Goal: Book appointment/travel/reservation

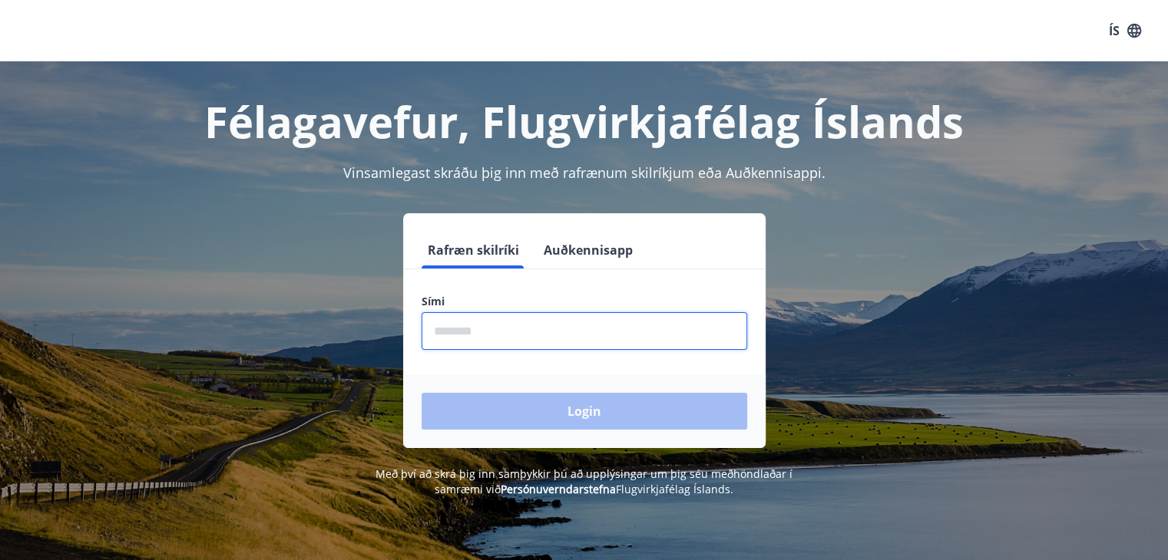
click at [480, 323] on input "phone" at bounding box center [585, 331] width 326 height 38
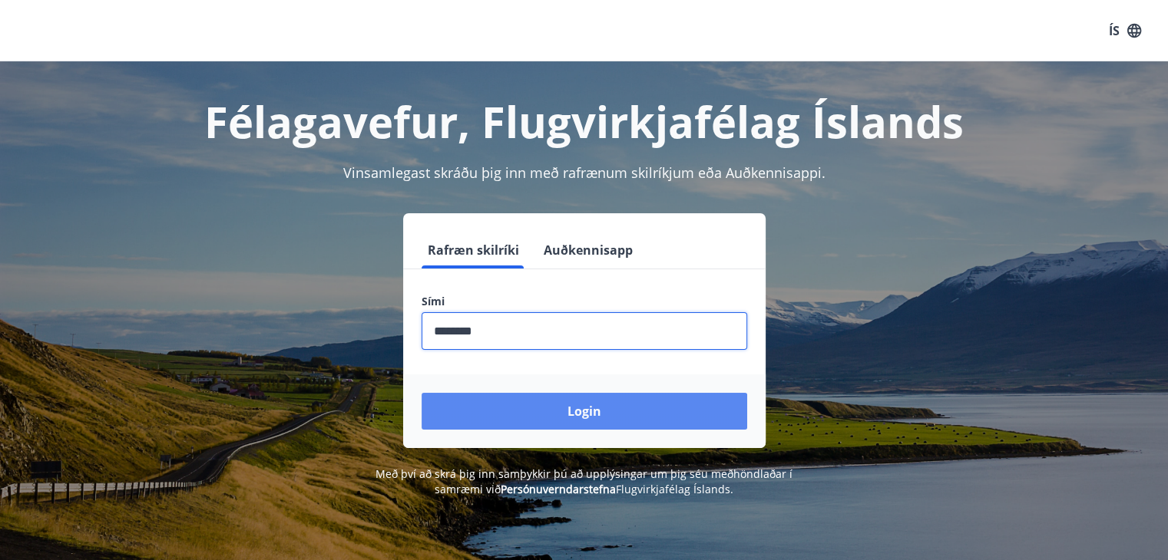
type input "********"
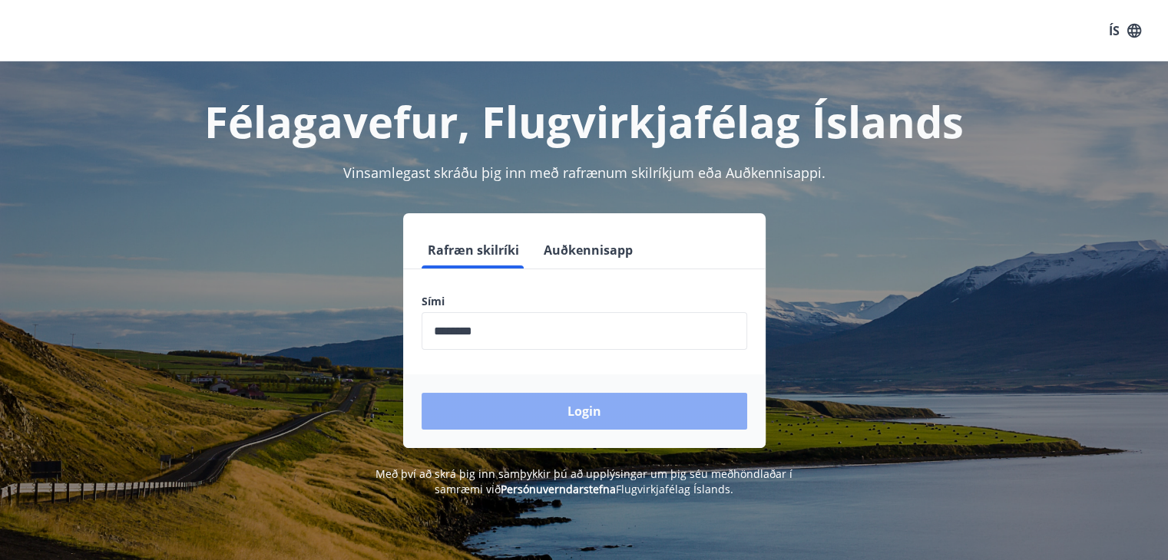
click at [461, 410] on button "Login" at bounding box center [585, 411] width 326 height 37
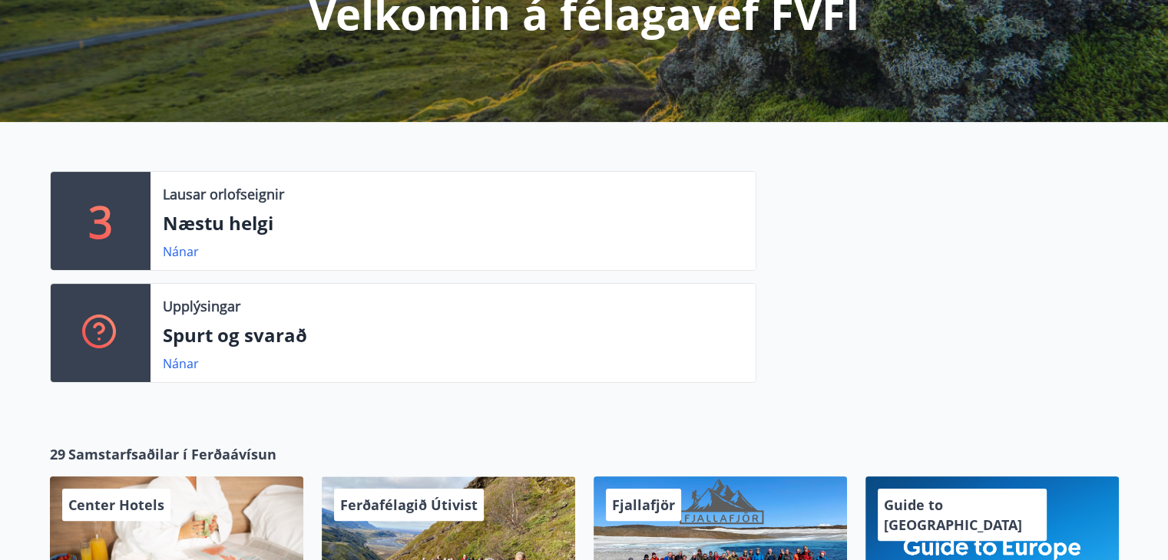
scroll to position [233, 0]
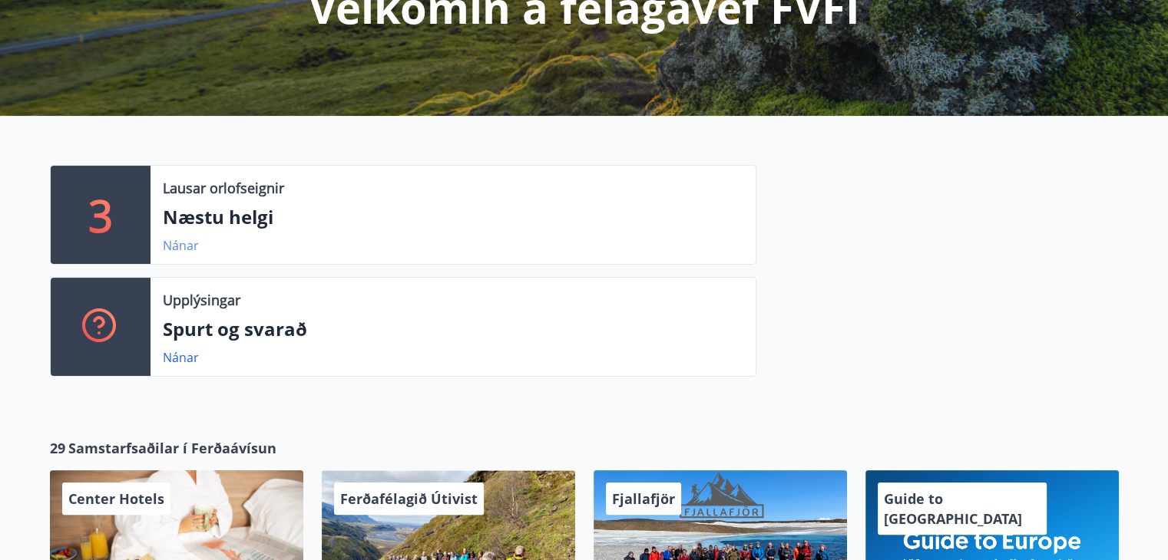
click at [187, 242] on link "Nánar" at bounding box center [181, 245] width 36 height 17
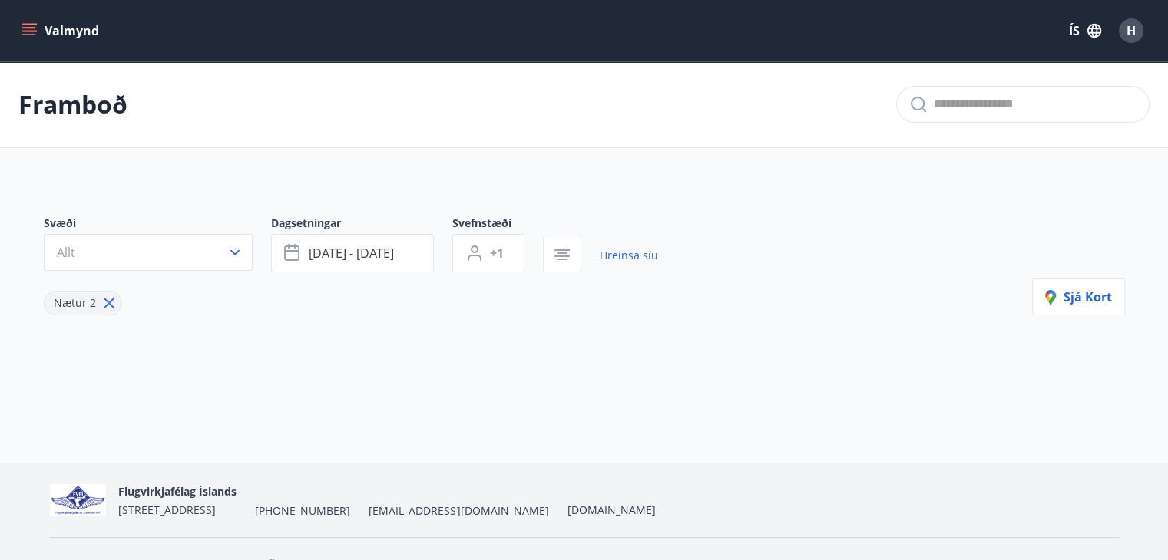
type input "*"
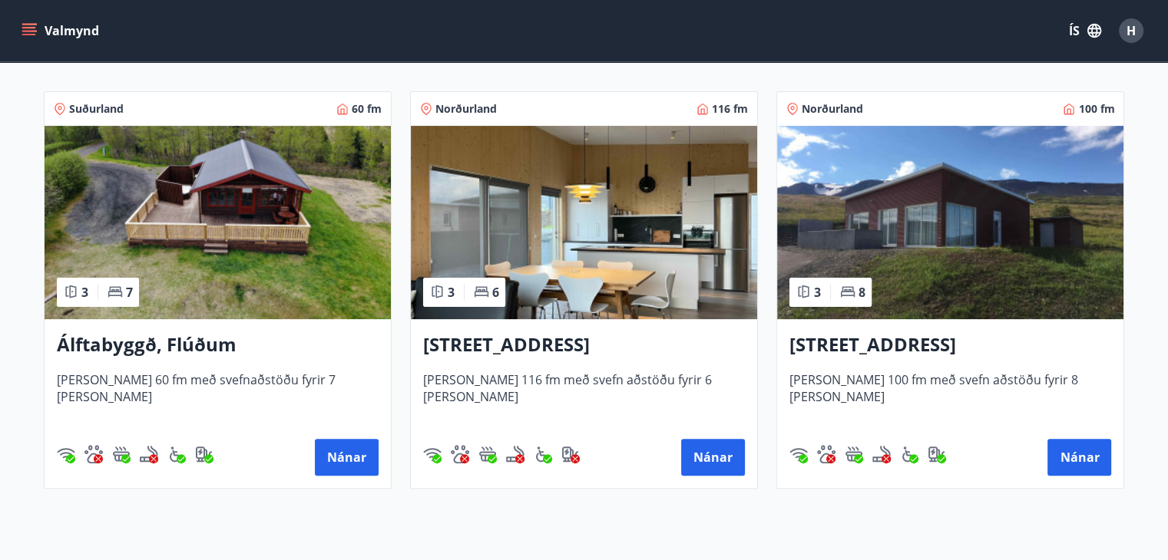
scroll to position [299, 0]
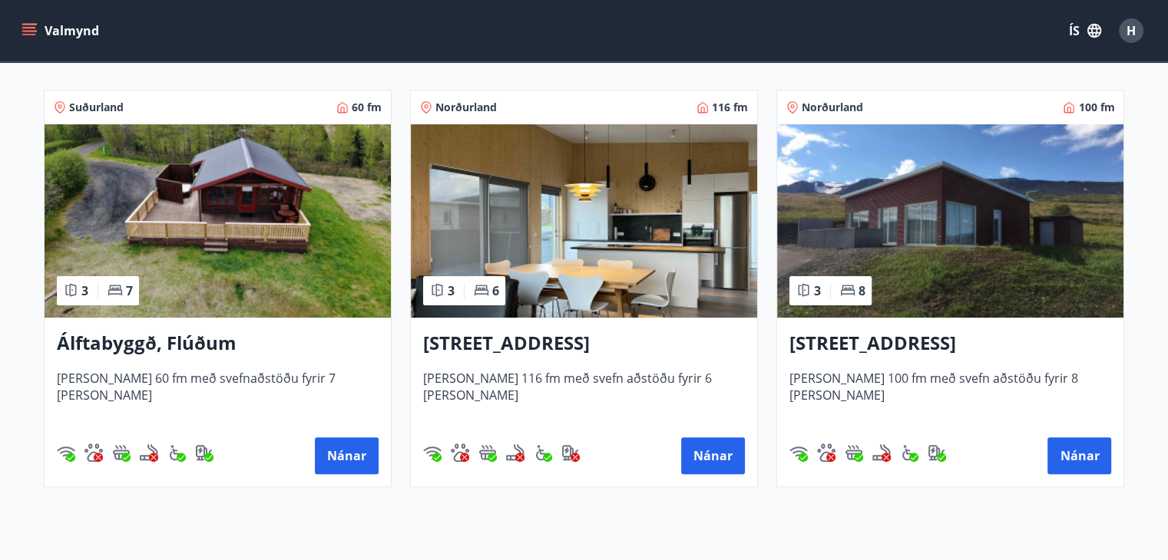
click at [623, 207] on img at bounding box center [584, 220] width 346 height 193
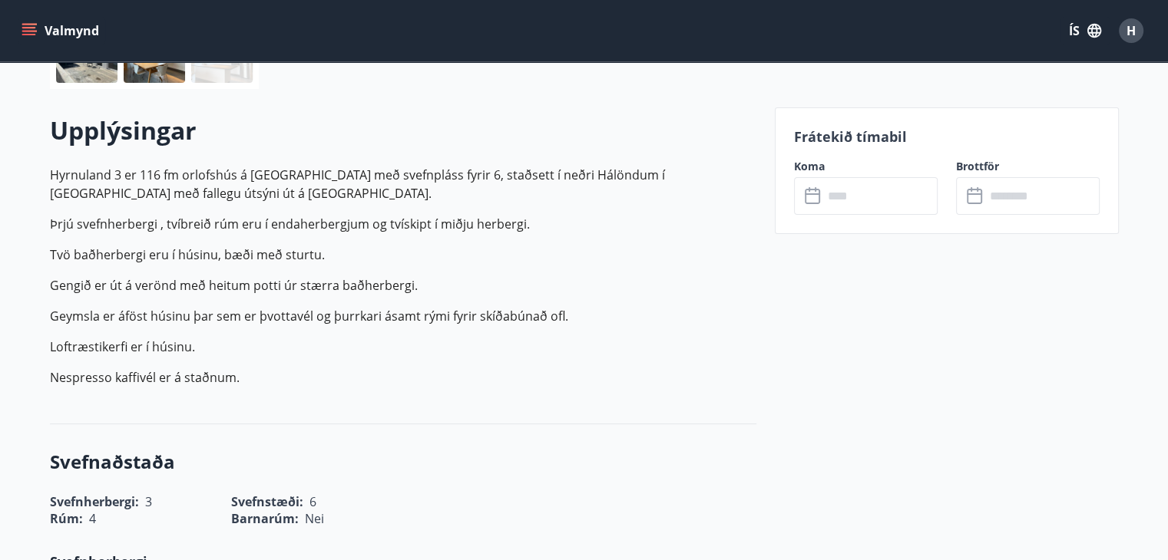
scroll to position [405, 0]
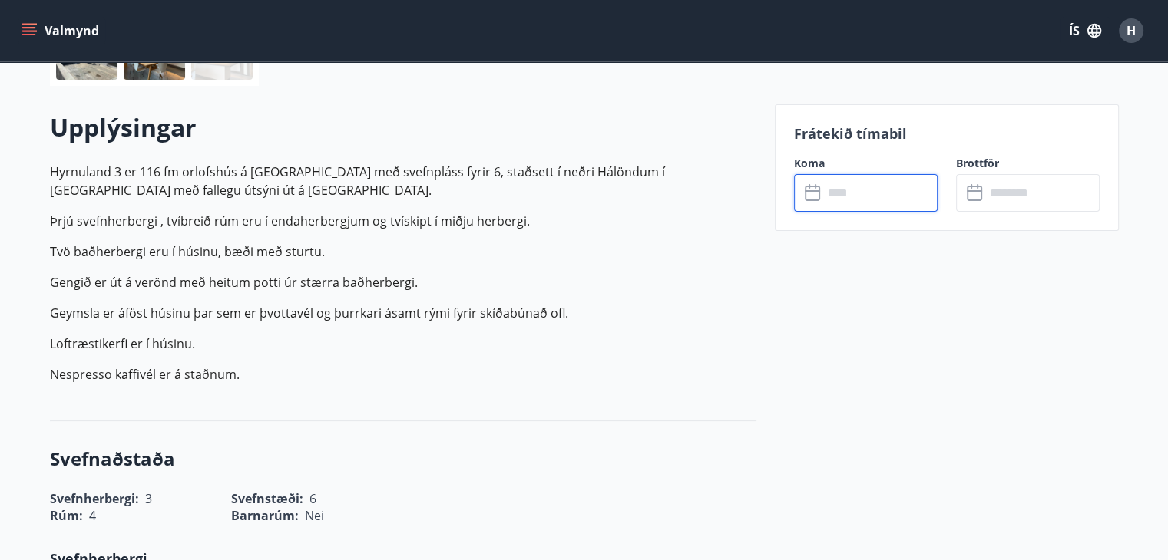
click at [865, 189] on input "text" at bounding box center [880, 193] width 114 height 38
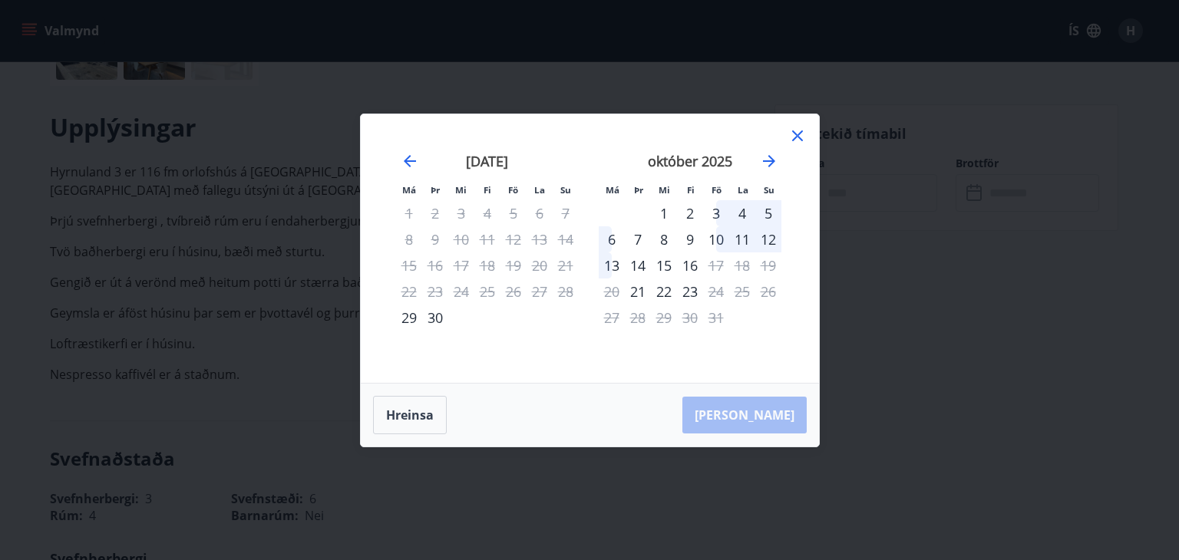
click at [713, 213] on div "3" at bounding box center [716, 213] width 26 height 26
click at [607, 242] on div "6" at bounding box center [612, 240] width 26 height 26
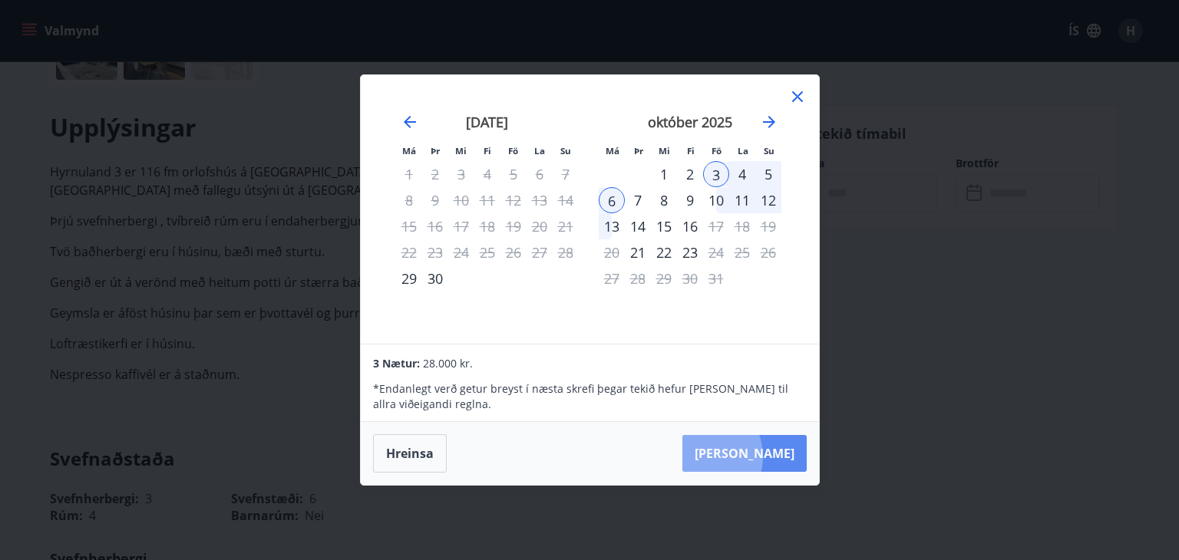
click at [746, 457] on button "[PERSON_NAME]" at bounding box center [745, 453] width 124 height 37
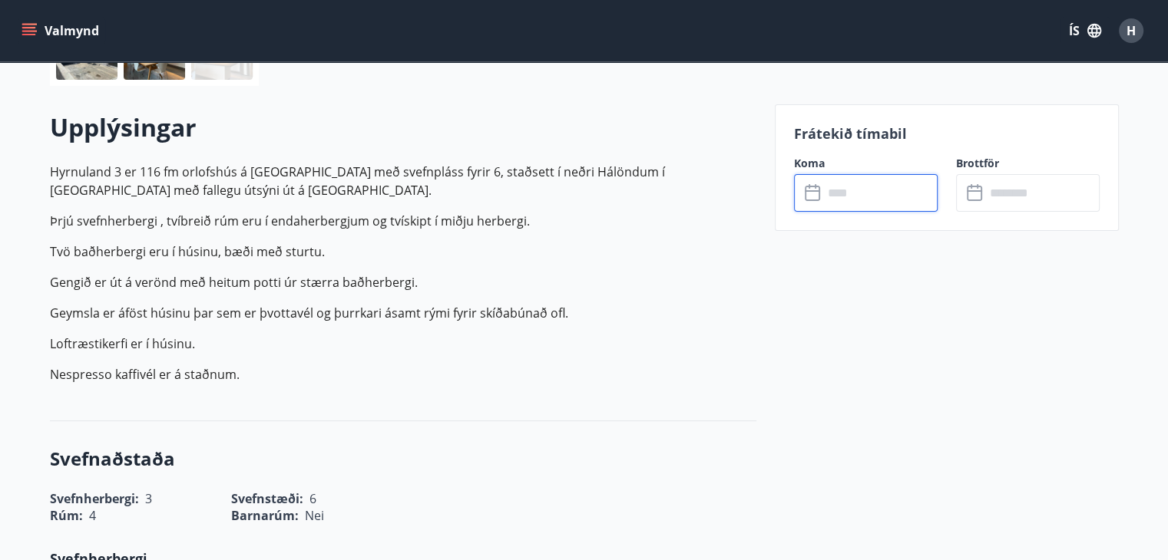
type input "******"
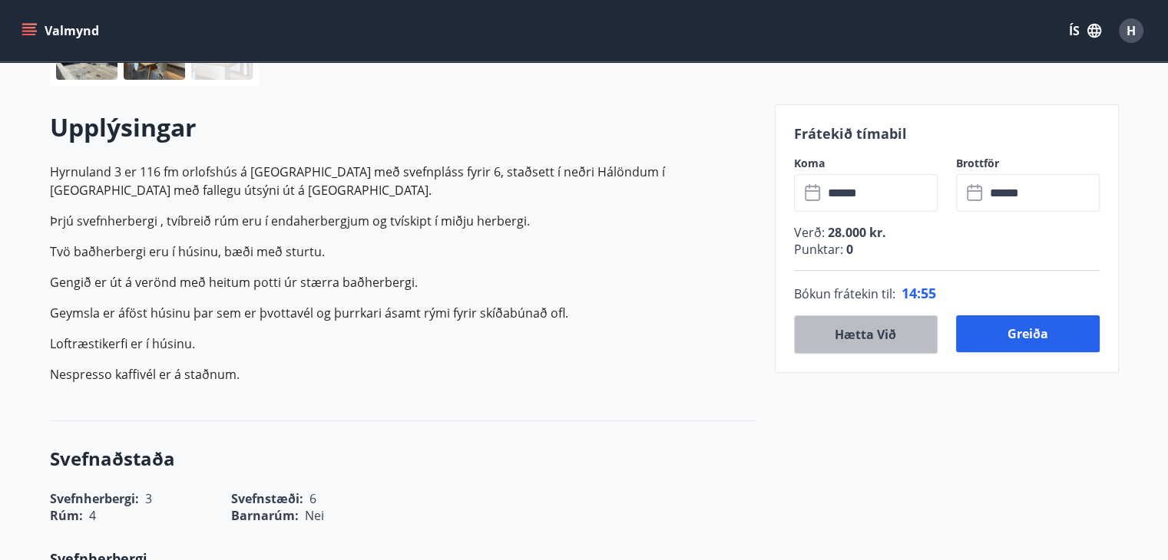
click at [844, 331] on button "Hætta við" at bounding box center [866, 335] width 144 height 38
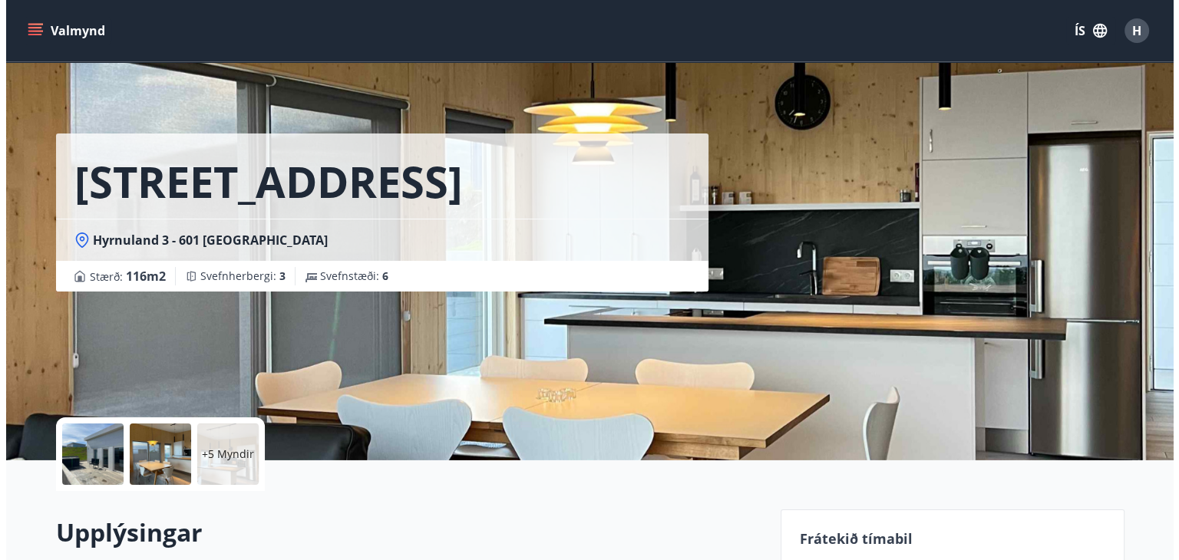
scroll to position [0, 0]
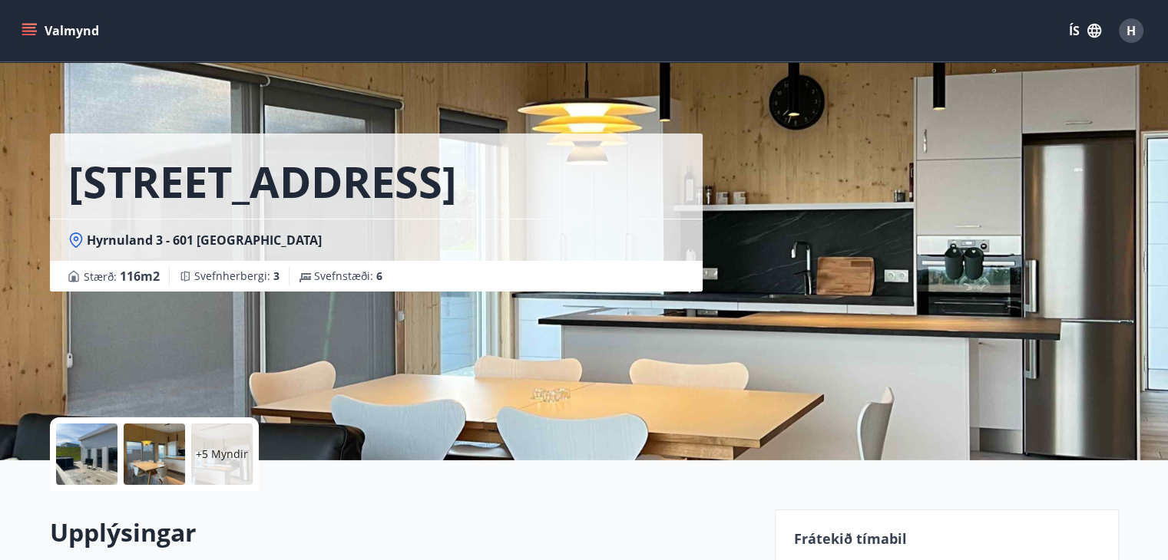
click at [82, 448] on div at bounding box center [86, 454] width 61 height 61
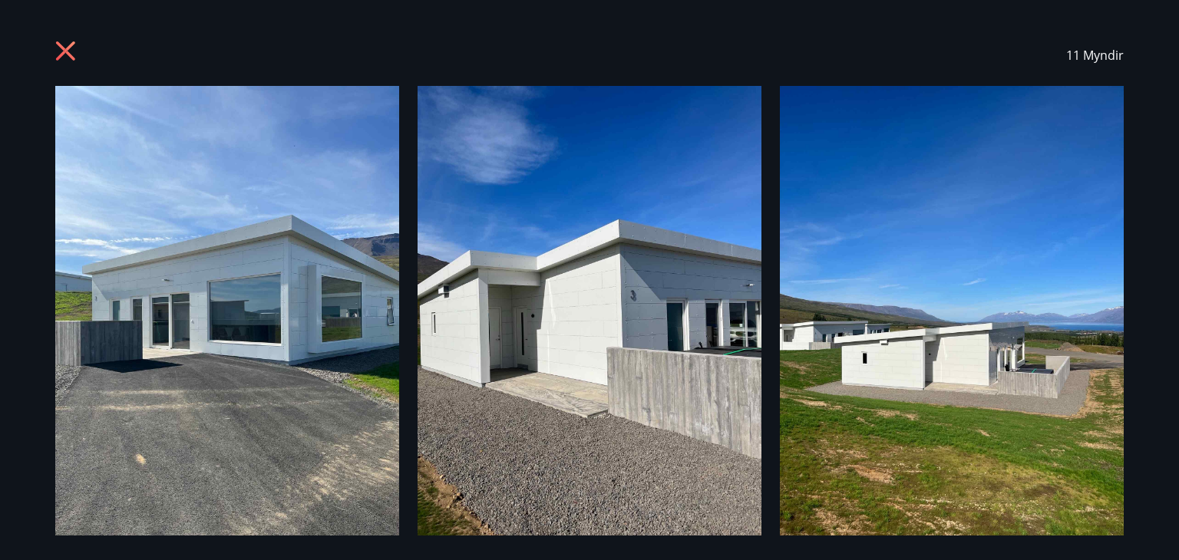
click at [58, 44] on icon at bounding box center [65, 50] width 19 height 19
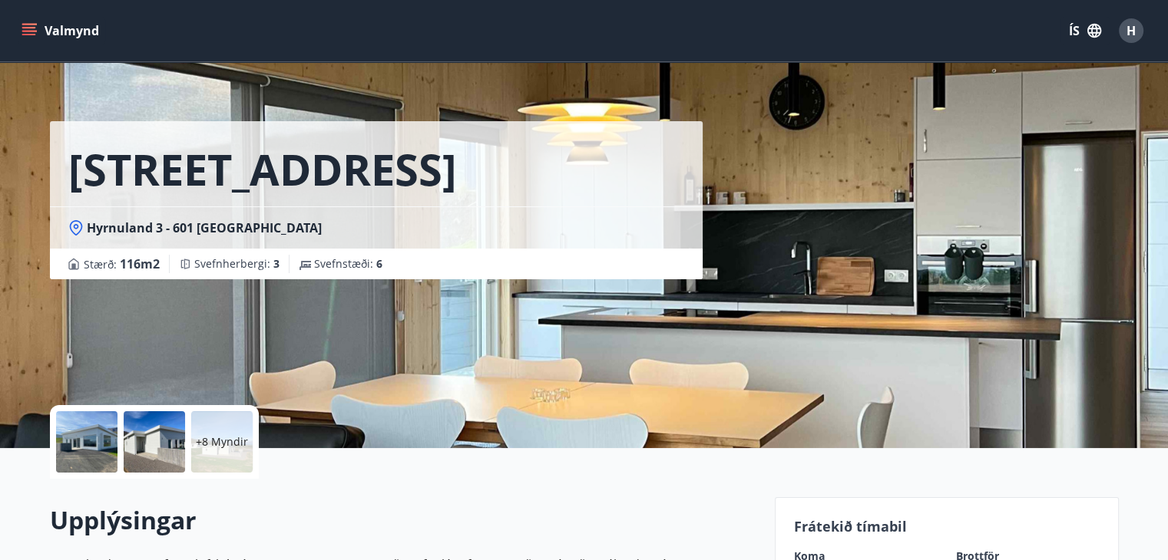
scroll to position [12, 0]
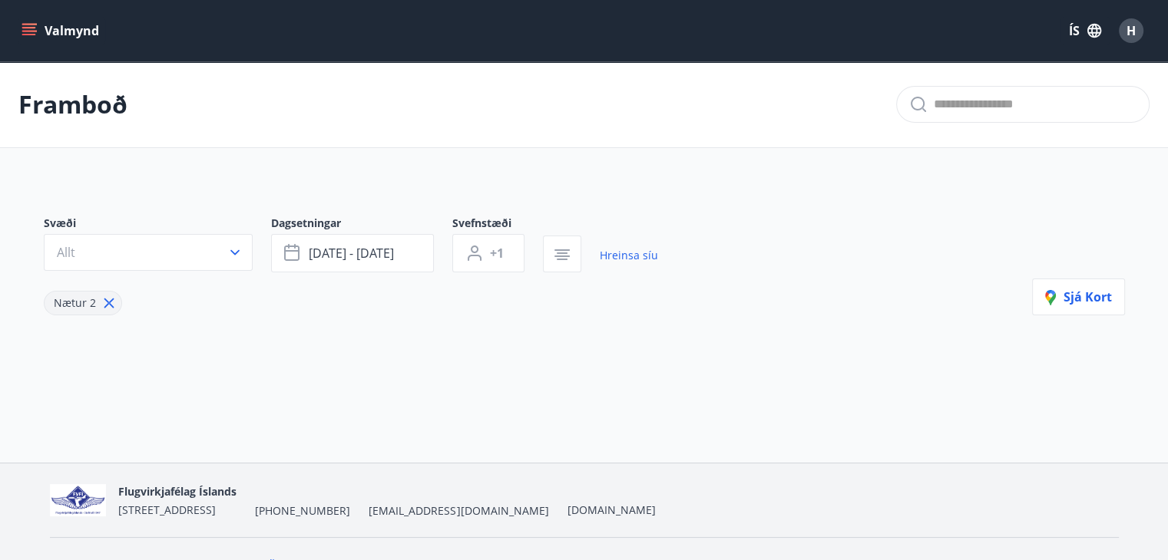
type input "*"
